Goal: Find contact information: Find contact information

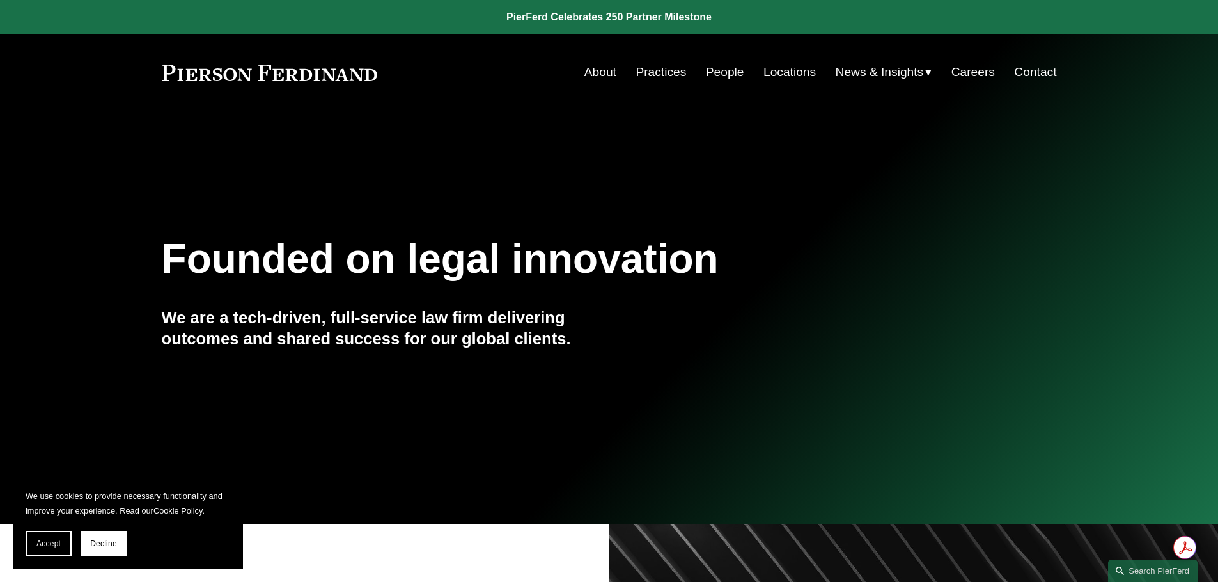
click at [1035, 77] on link "Contact" at bounding box center [1035, 72] width 42 height 24
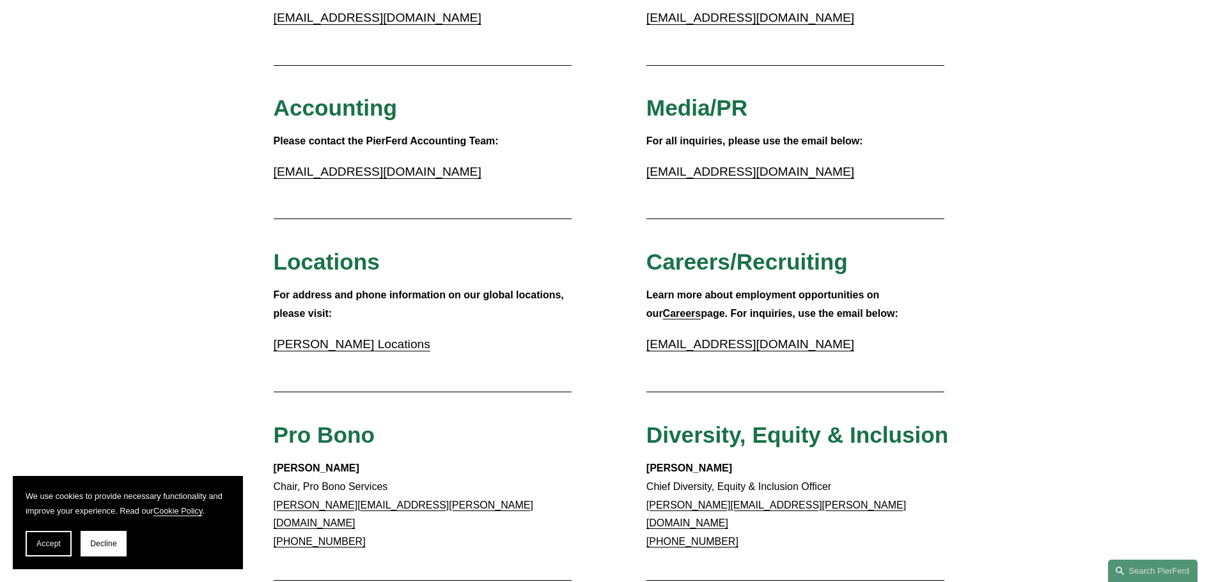
scroll to position [256, 0]
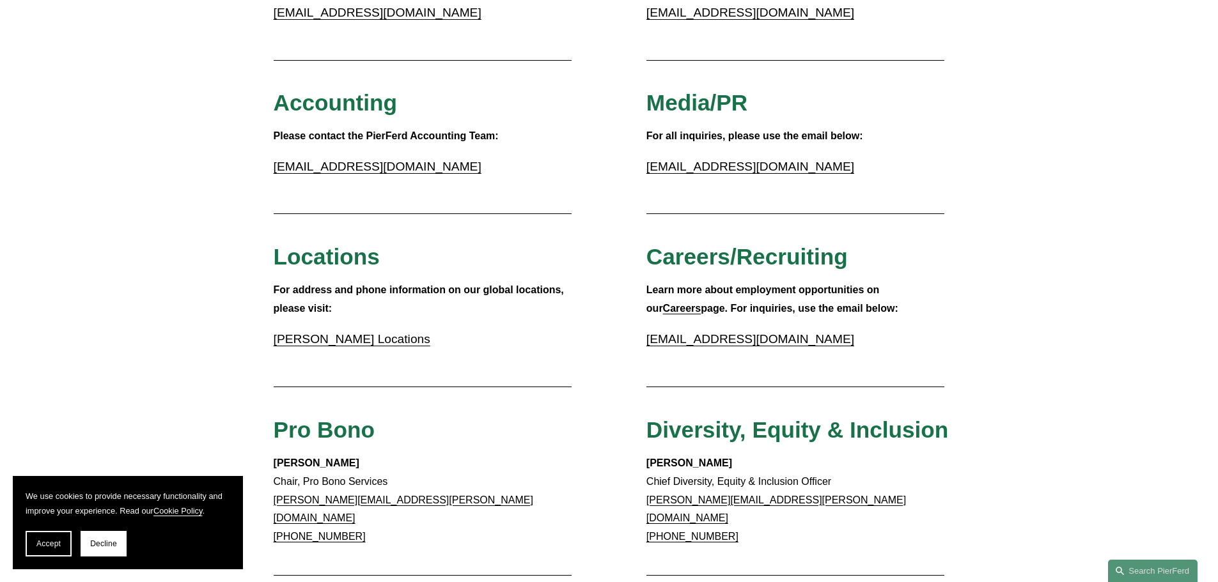
click at [362, 341] on link "Pierson Ferdinand Locations" at bounding box center [352, 338] width 157 height 13
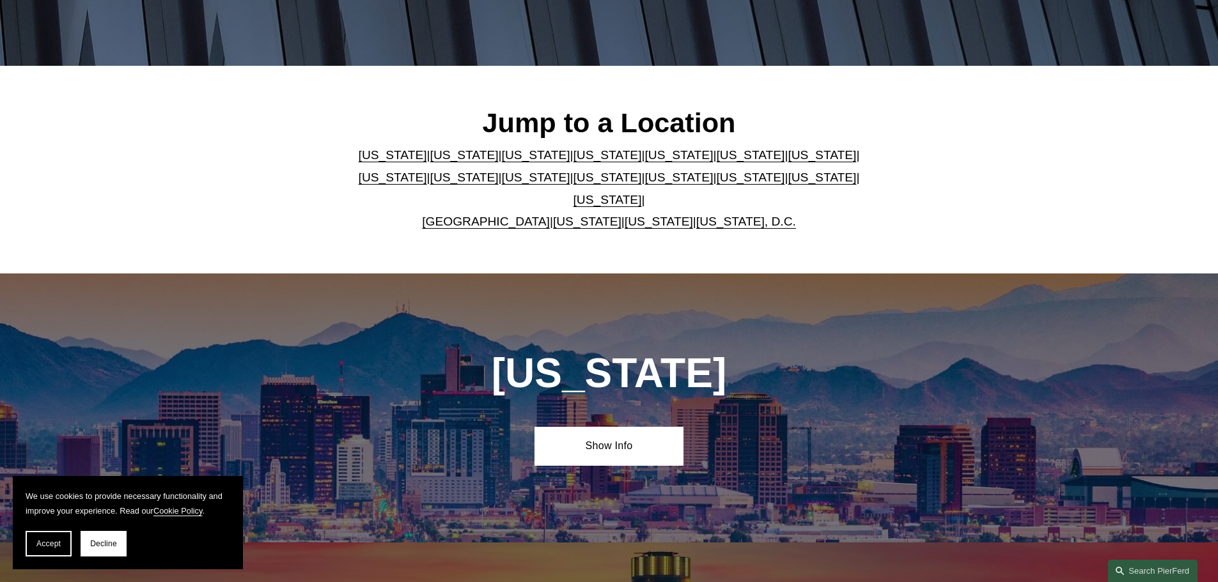
scroll to position [320, 0]
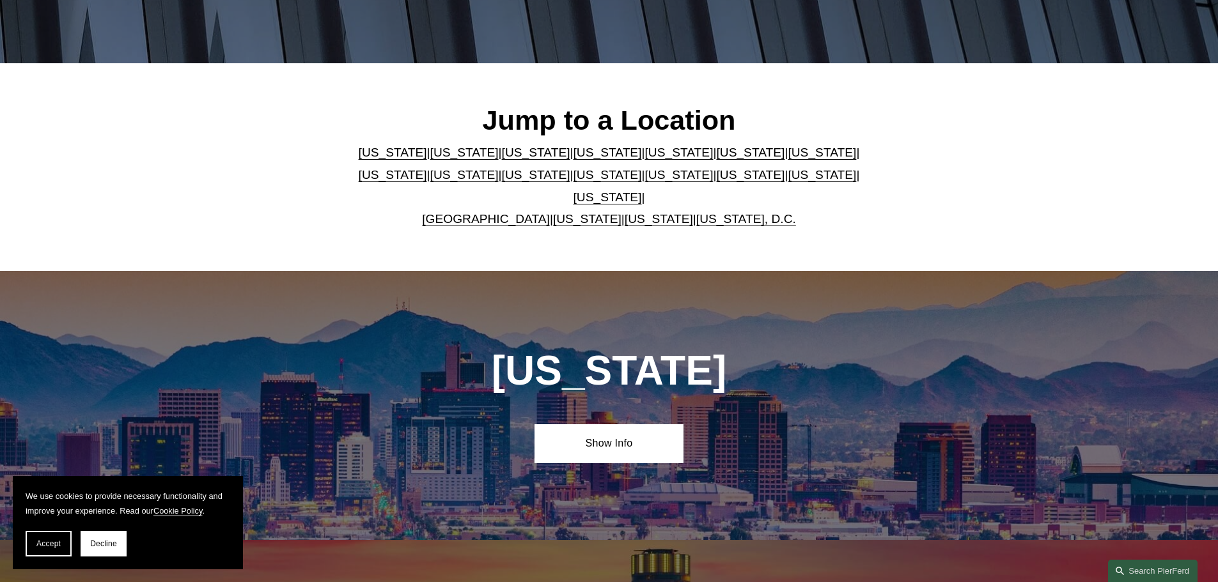
click at [501, 212] on link "United Kingdom" at bounding box center [486, 218] width 128 height 13
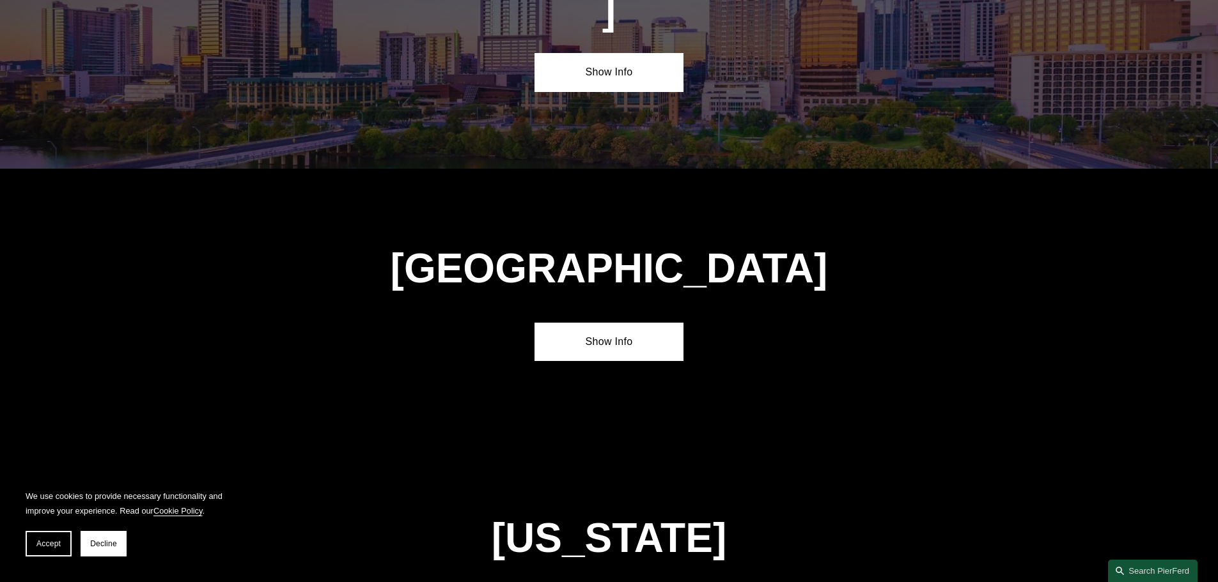
scroll to position [4619, 0]
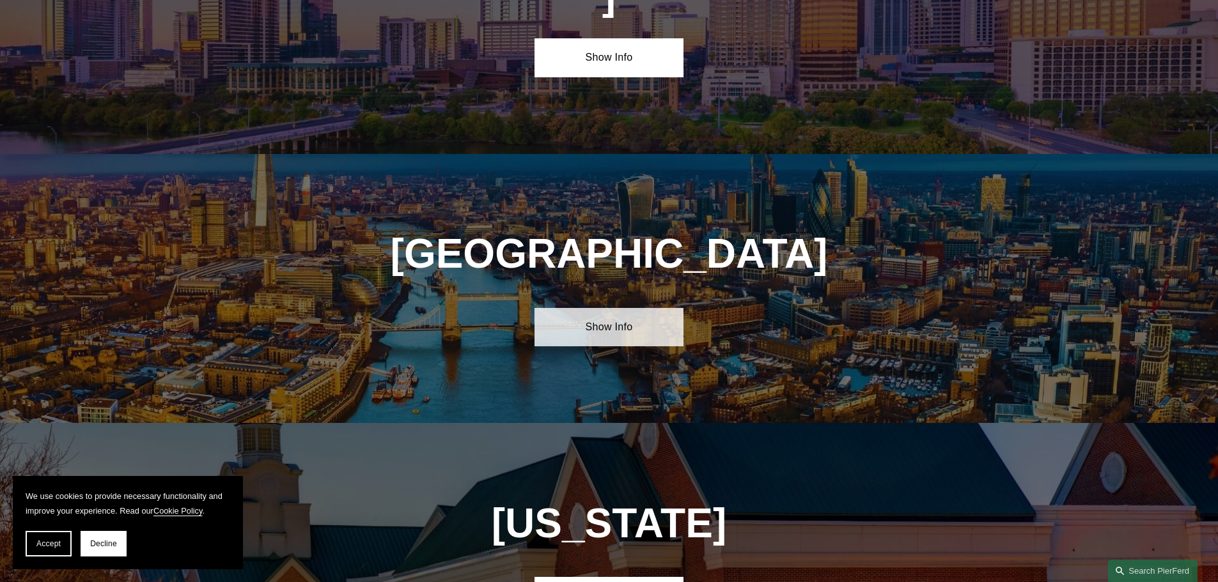
click at [603, 308] on link "Show Info" at bounding box center [608, 327] width 149 height 38
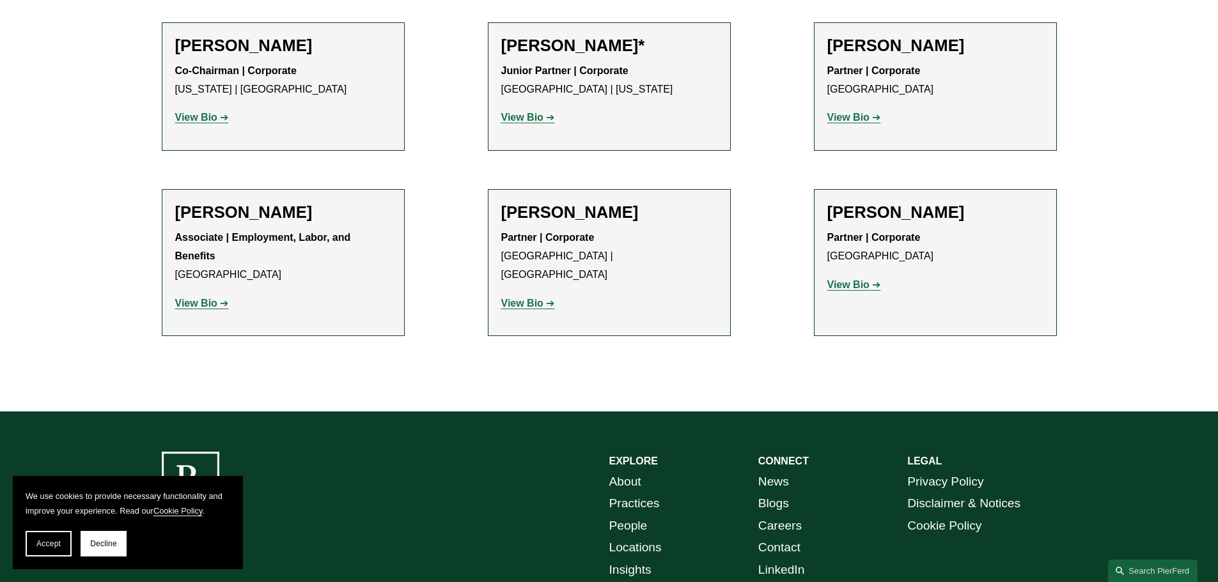
scroll to position [1570, 0]
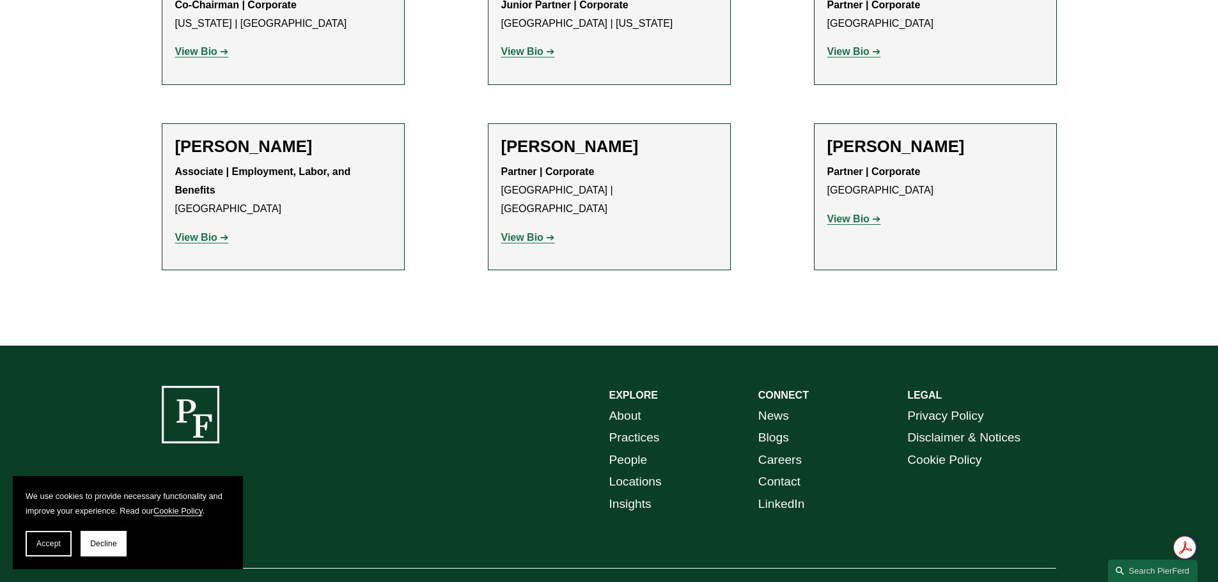
click at [764, 471] on link "Contact" at bounding box center [779, 482] width 42 height 22
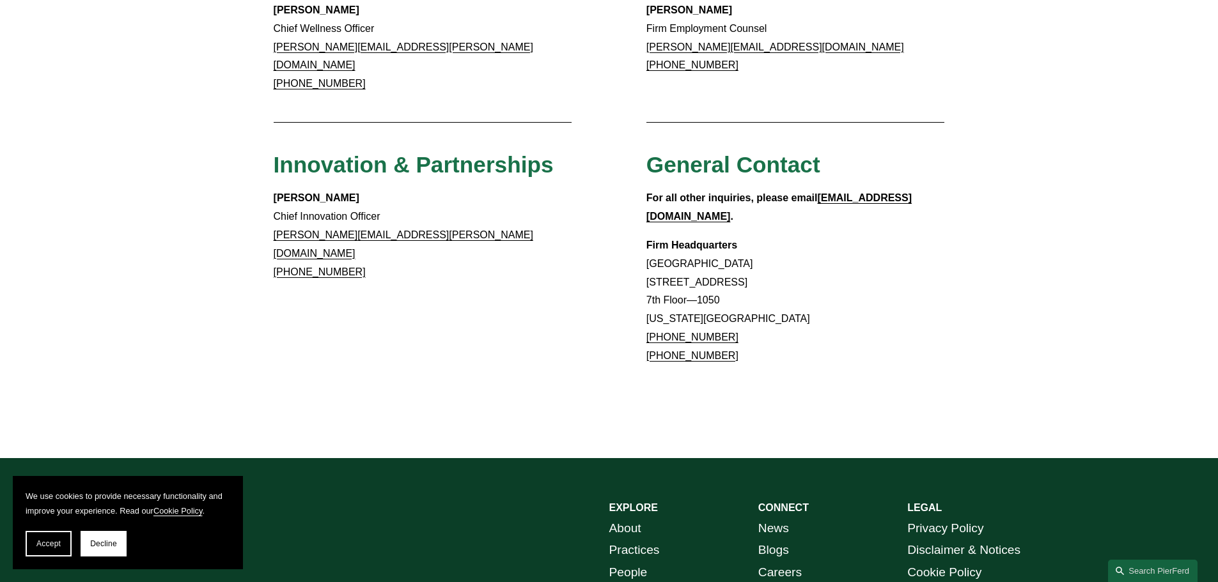
scroll to position [1195, 0]
